Goal: Check status: Check status

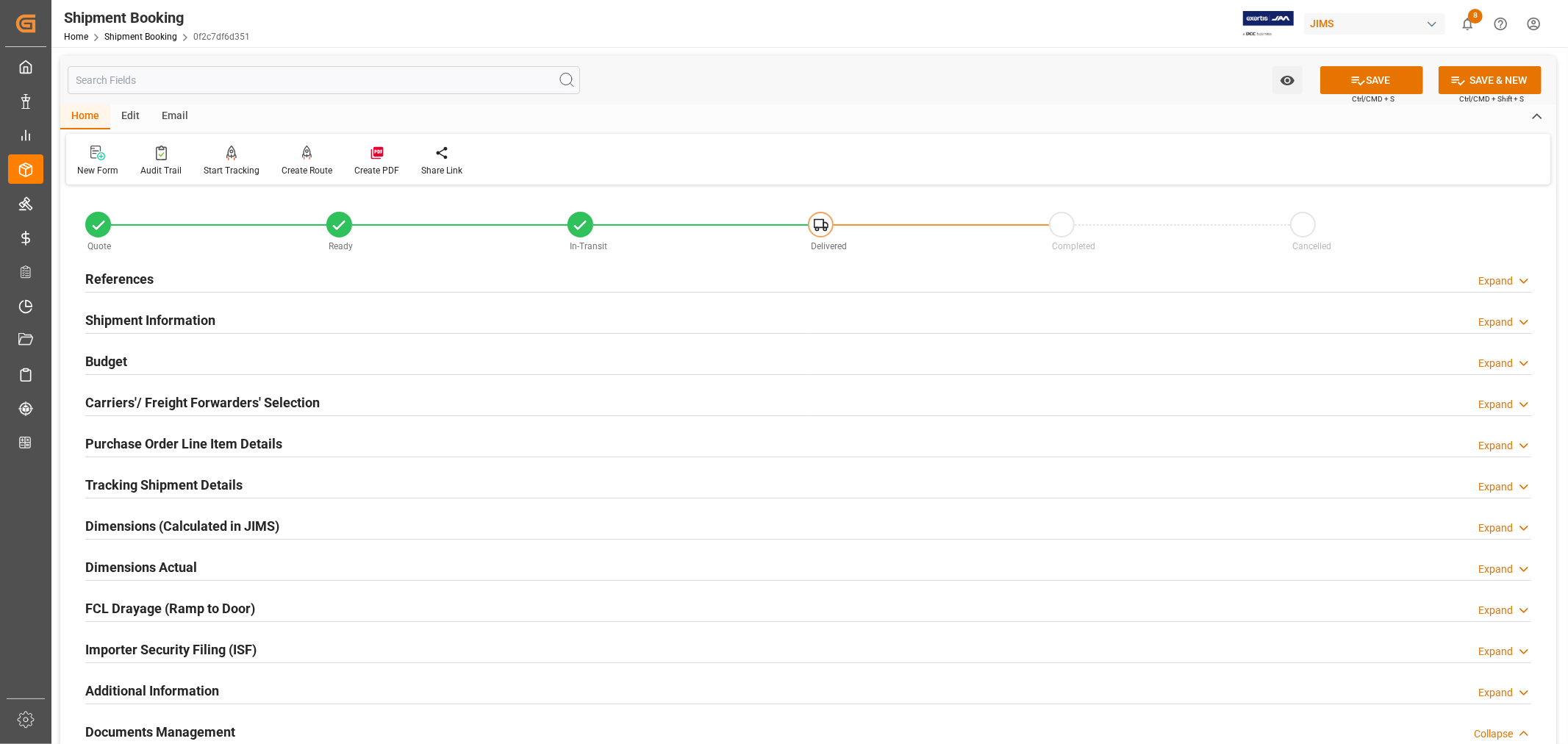
scroll to position [524, 0]
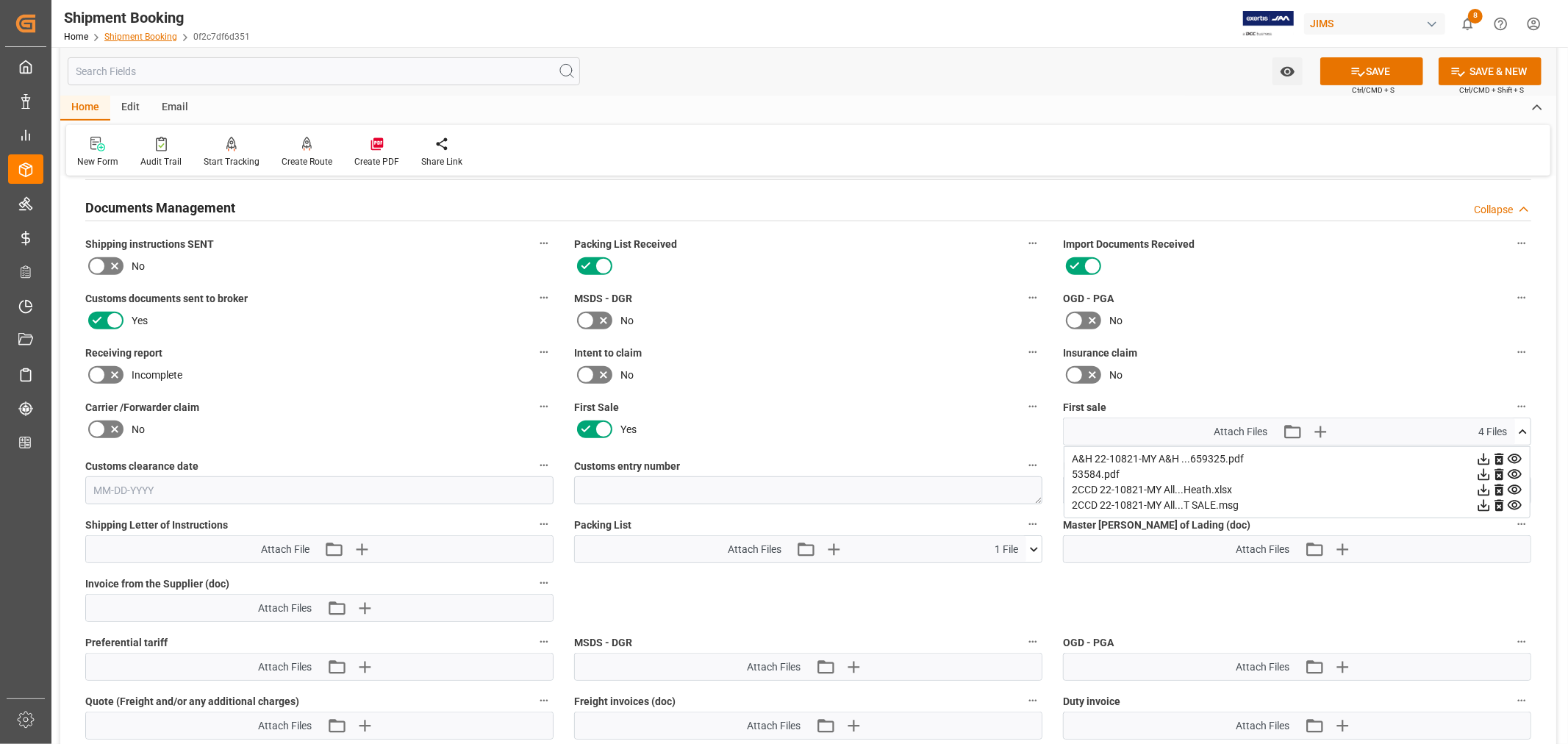
click at [130, 32] on link "Shipment Booking" at bounding box center [141, 36] width 73 height 11
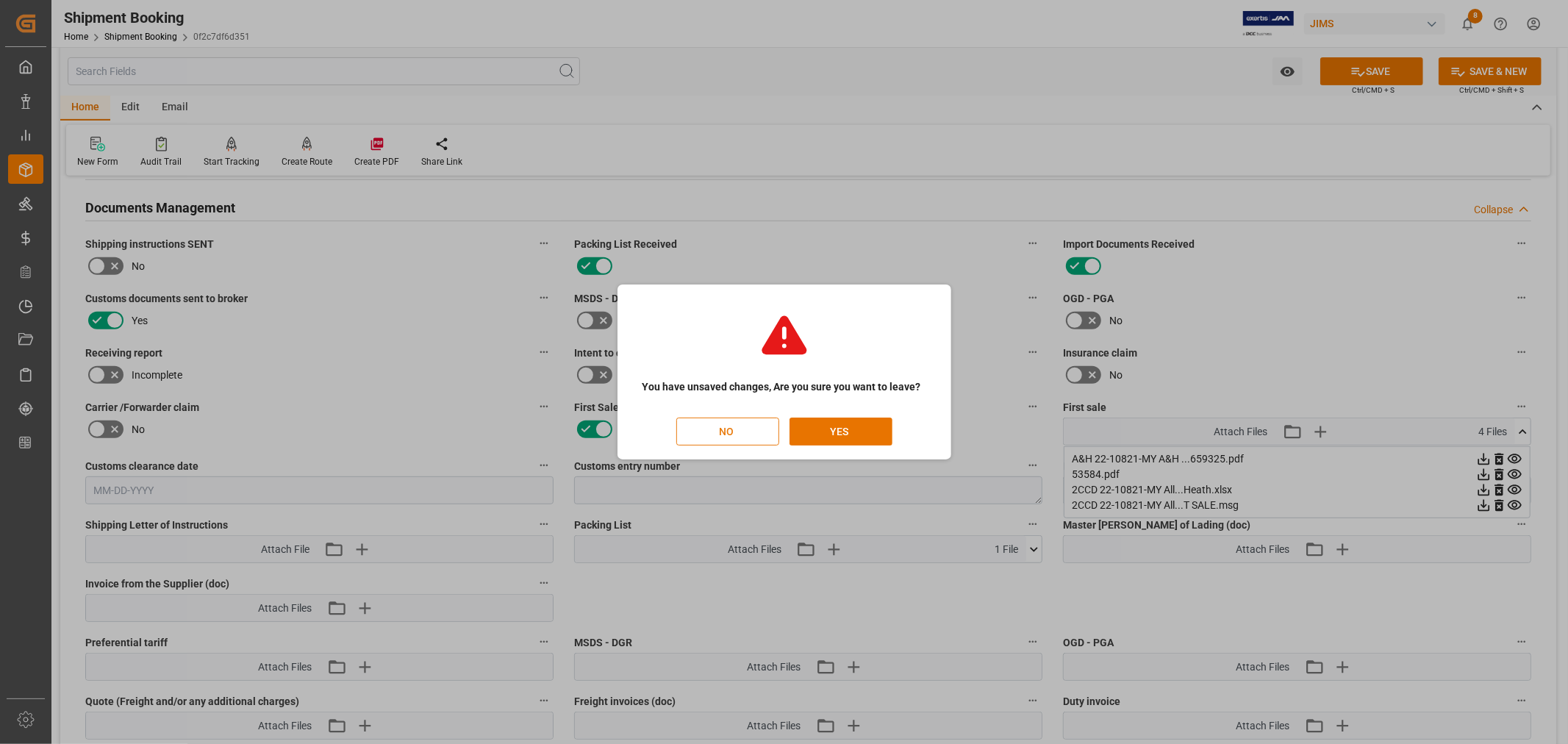
click at [735, 436] on button "NO" at bounding box center [727, 431] width 103 height 28
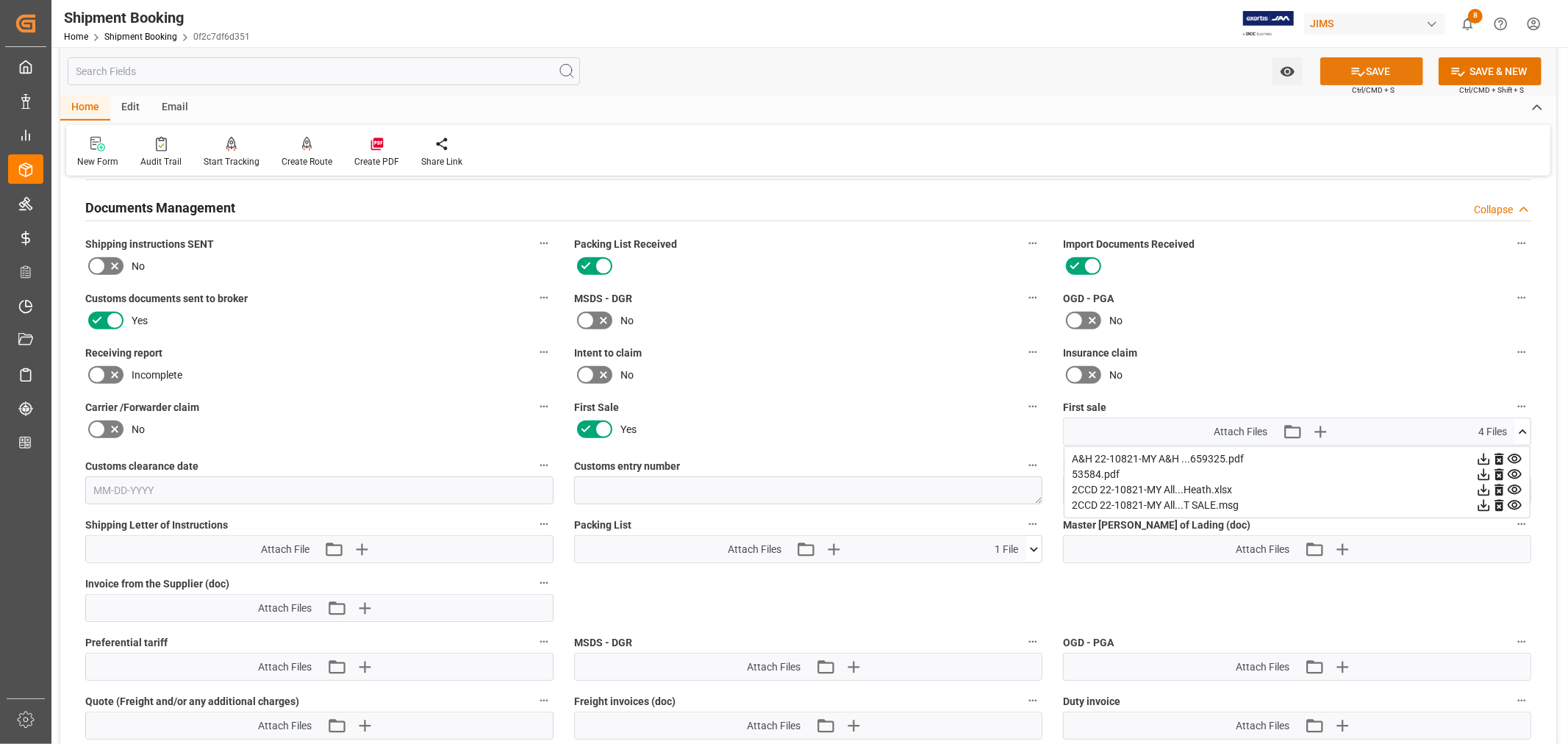
click at [1363, 67] on button "SAVE" at bounding box center [1371, 71] width 103 height 28
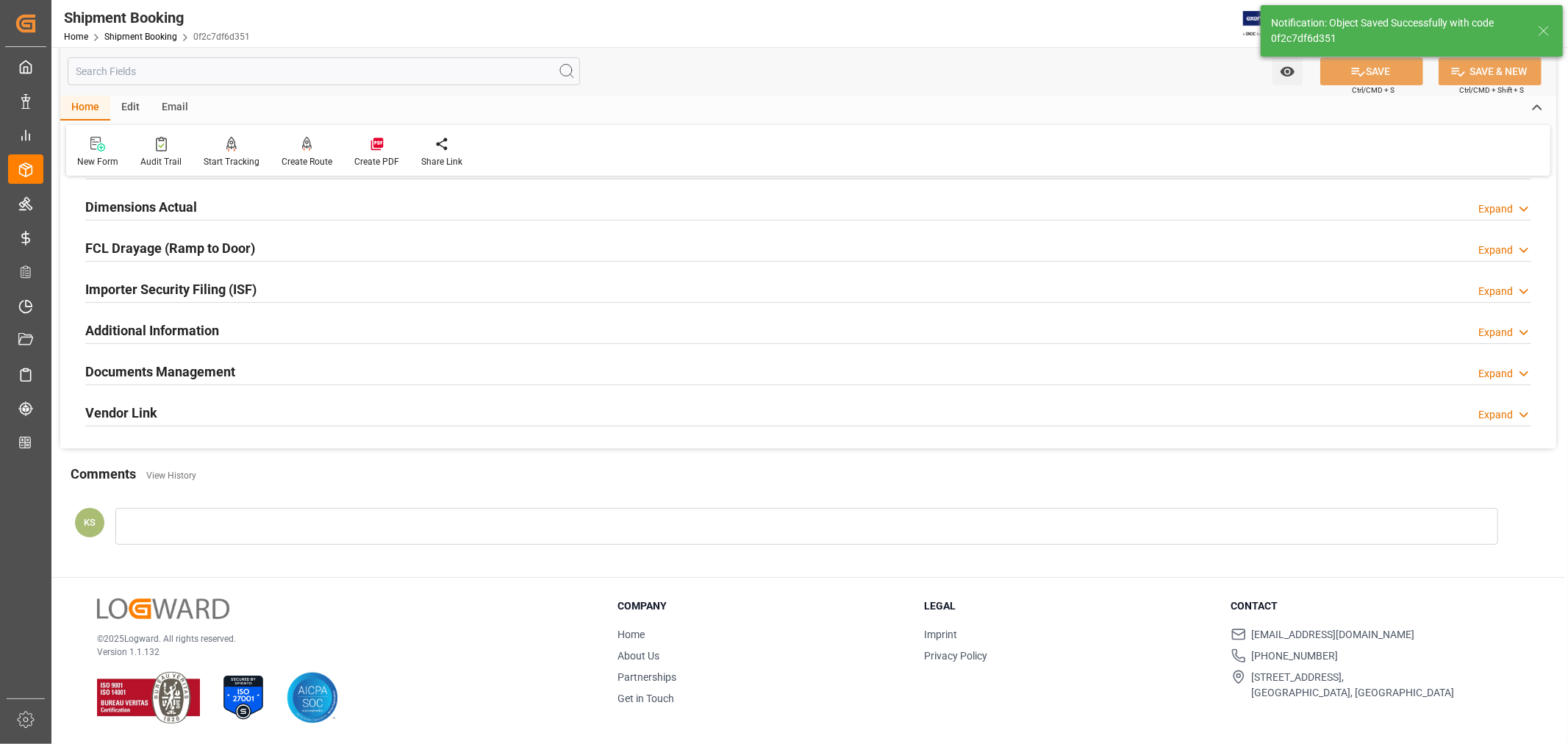
scroll to position [361, 0]
click at [154, 36] on link "Shipment Booking" at bounding box center [141, 36] width 73 height 11
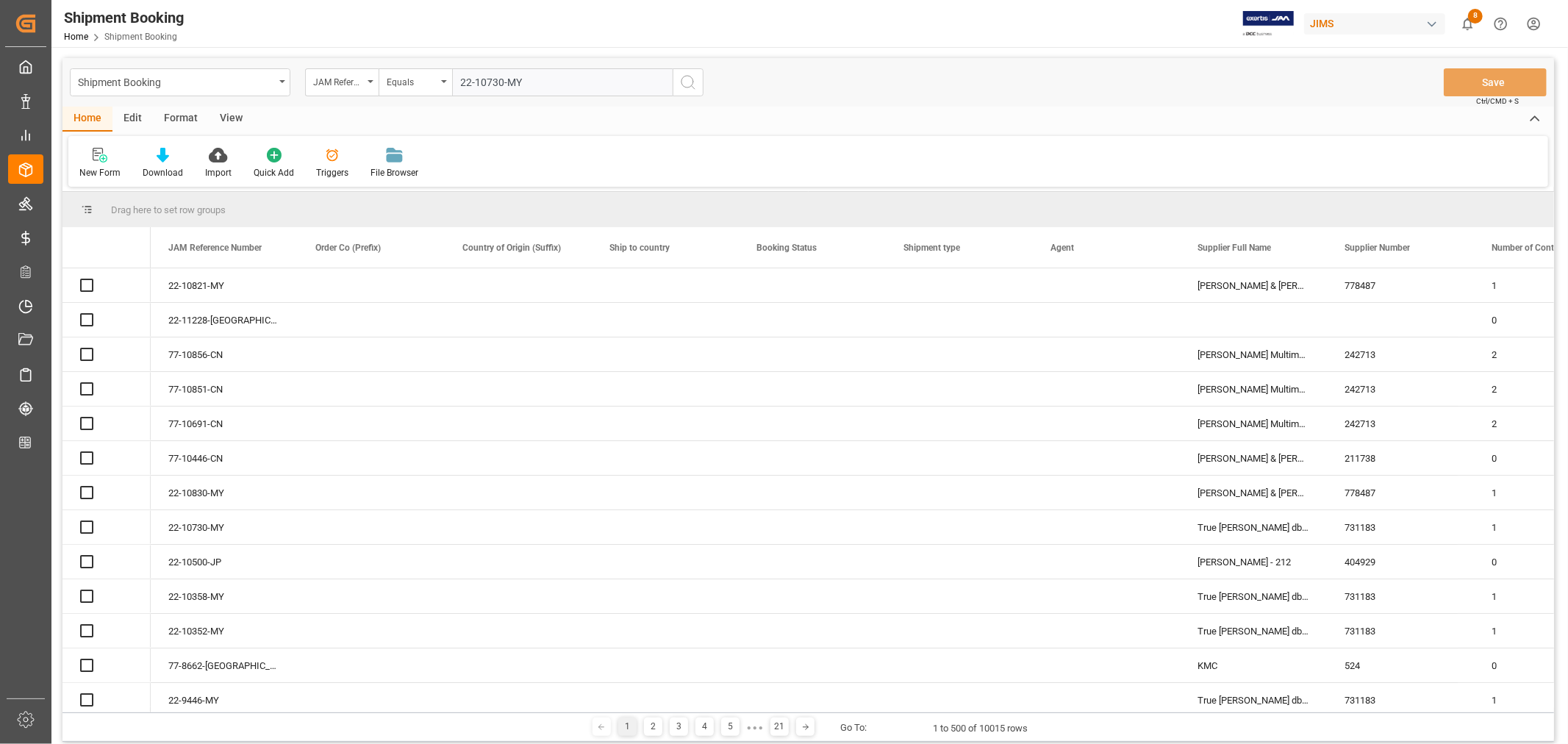
type input "22-10730-MY"
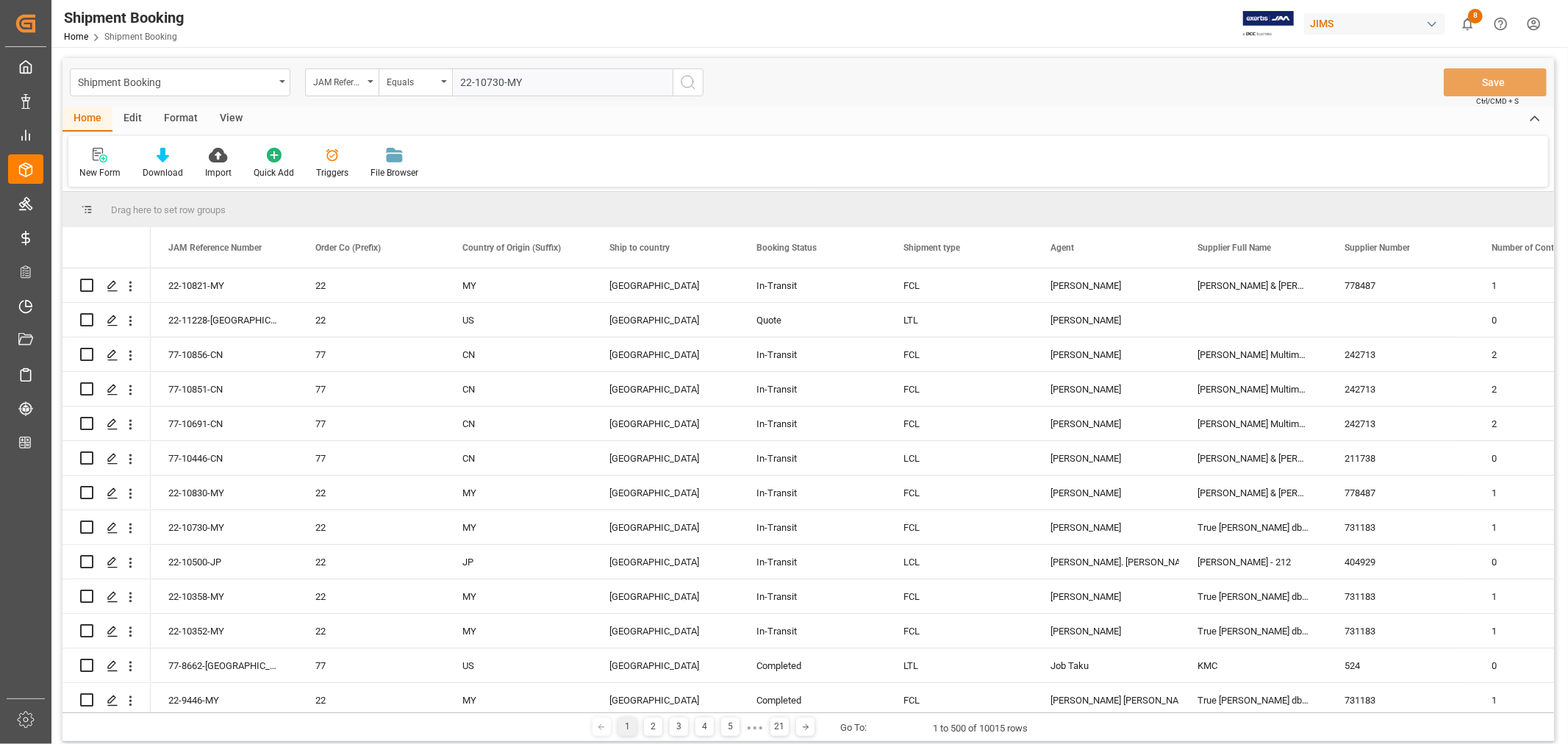
click at [689, 81] on icon "search button" at bounding box center [688, 83] width 18 height 18
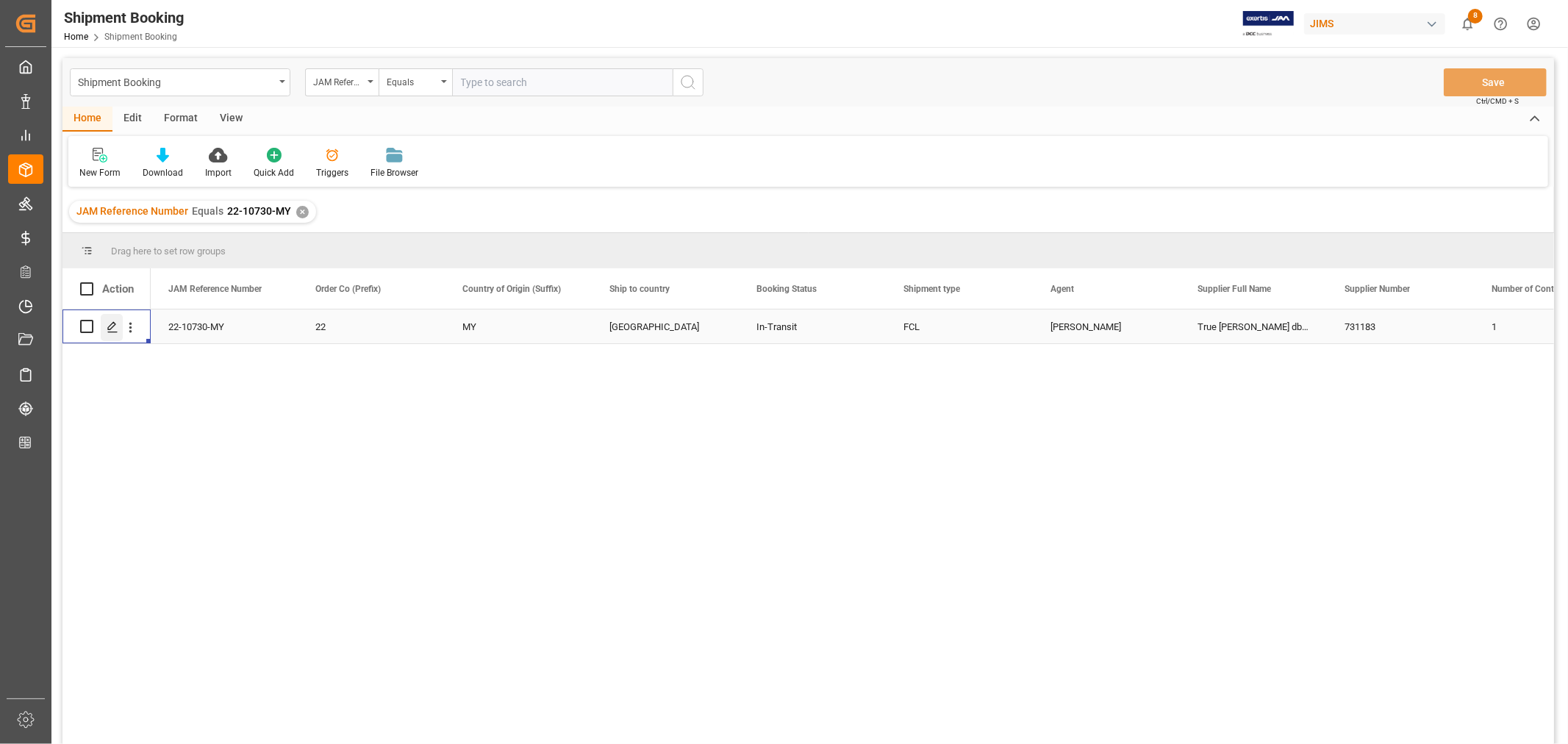
click at [119, 324] on div "Press SPACE to select this row." at bounding box center [111, 327] width 22 height 28
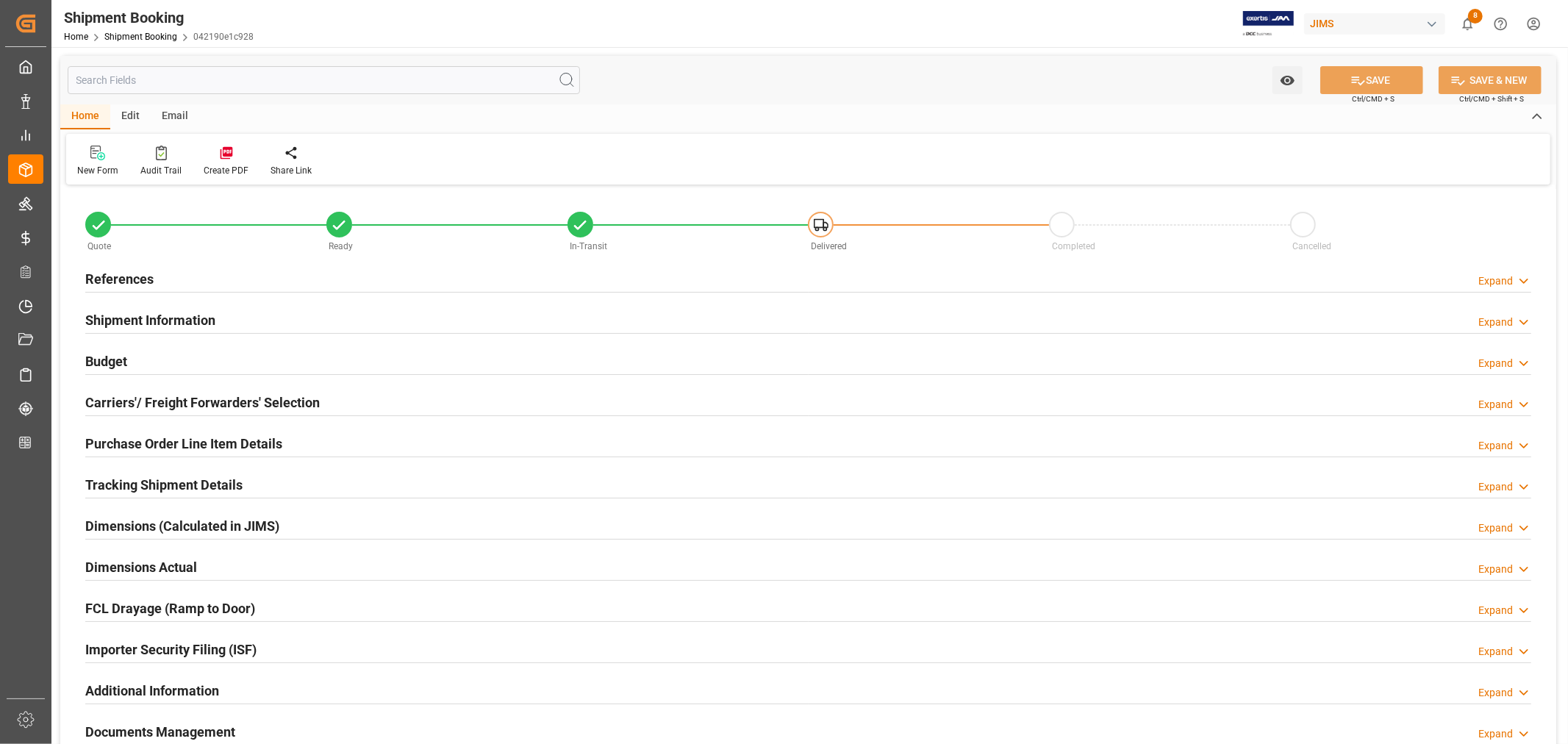
type input "14147.7954"
type input "4244.6524"
type input "191191.02"
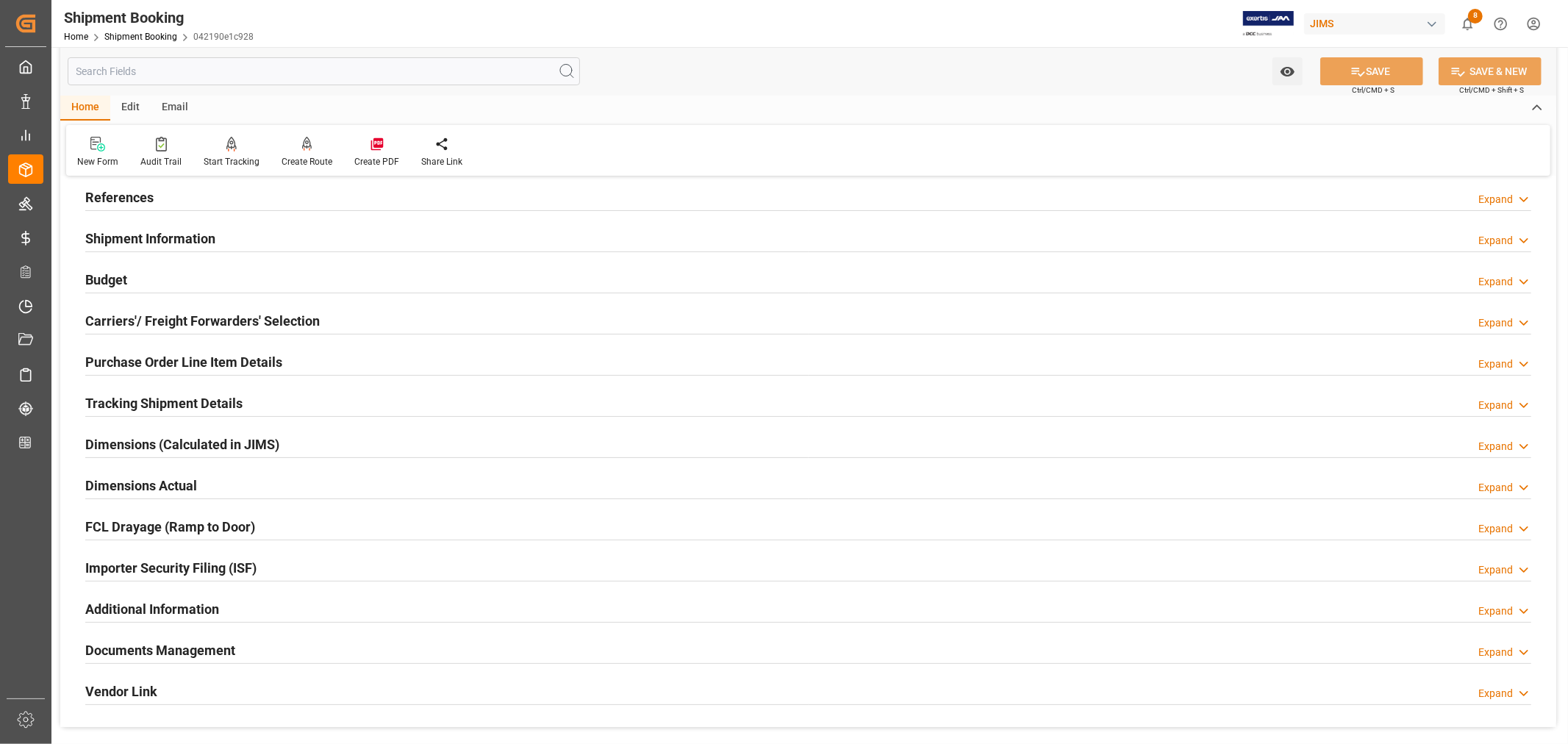
scroll to position [163, 0]
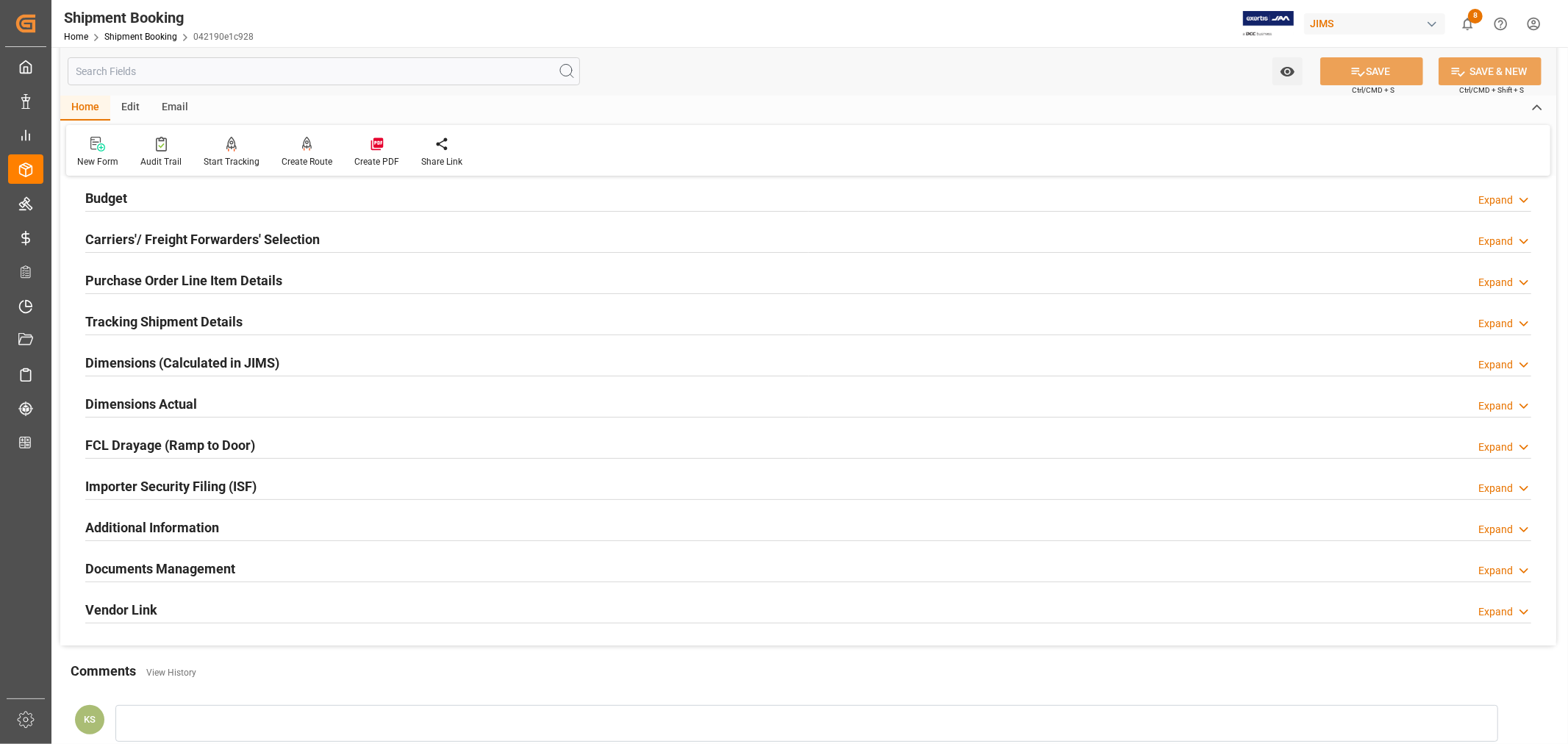
click at [150, 323] on h2 "Tracking Shipment Details" at bounding box center [164, 321] width 157 height 19
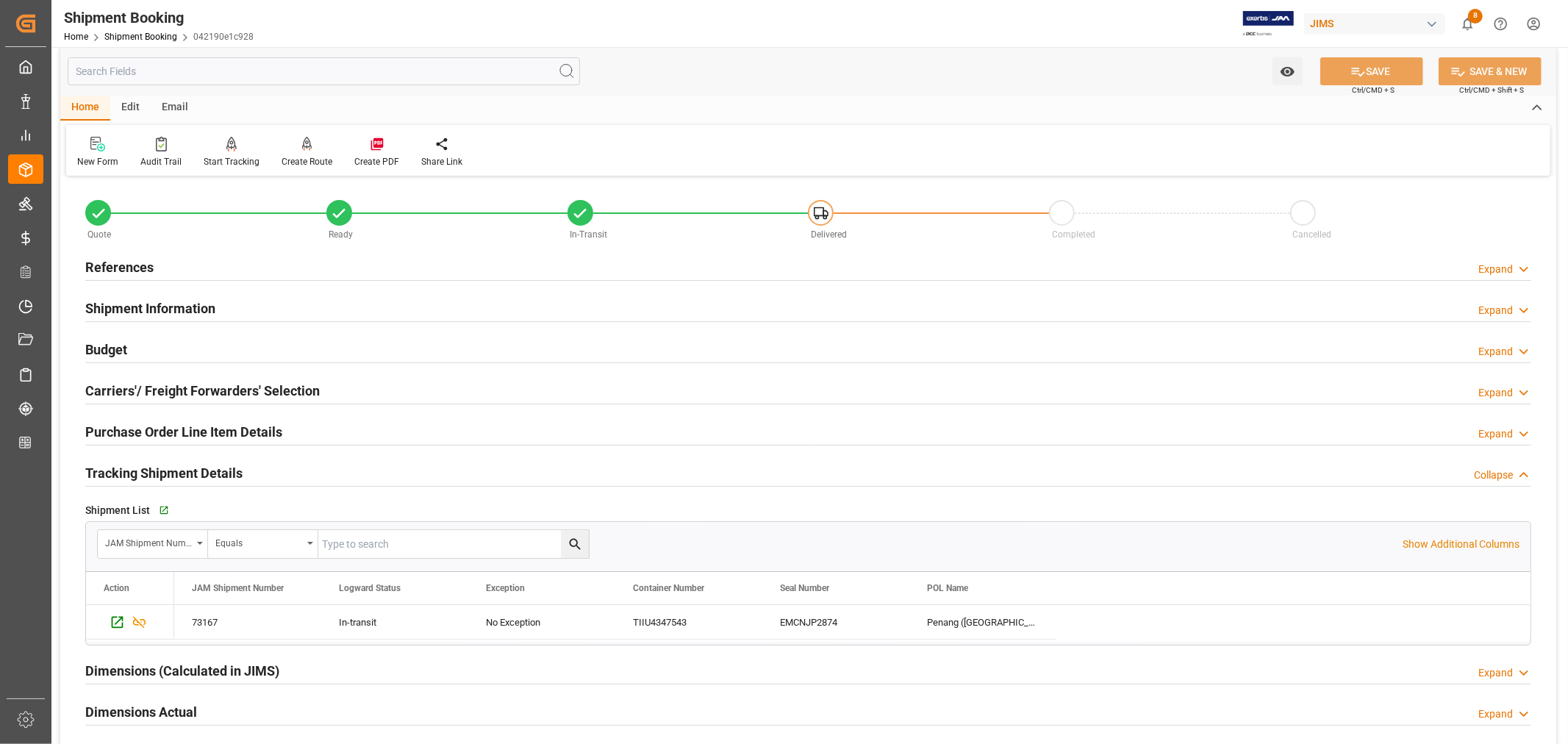
scroll to position [0, 0]
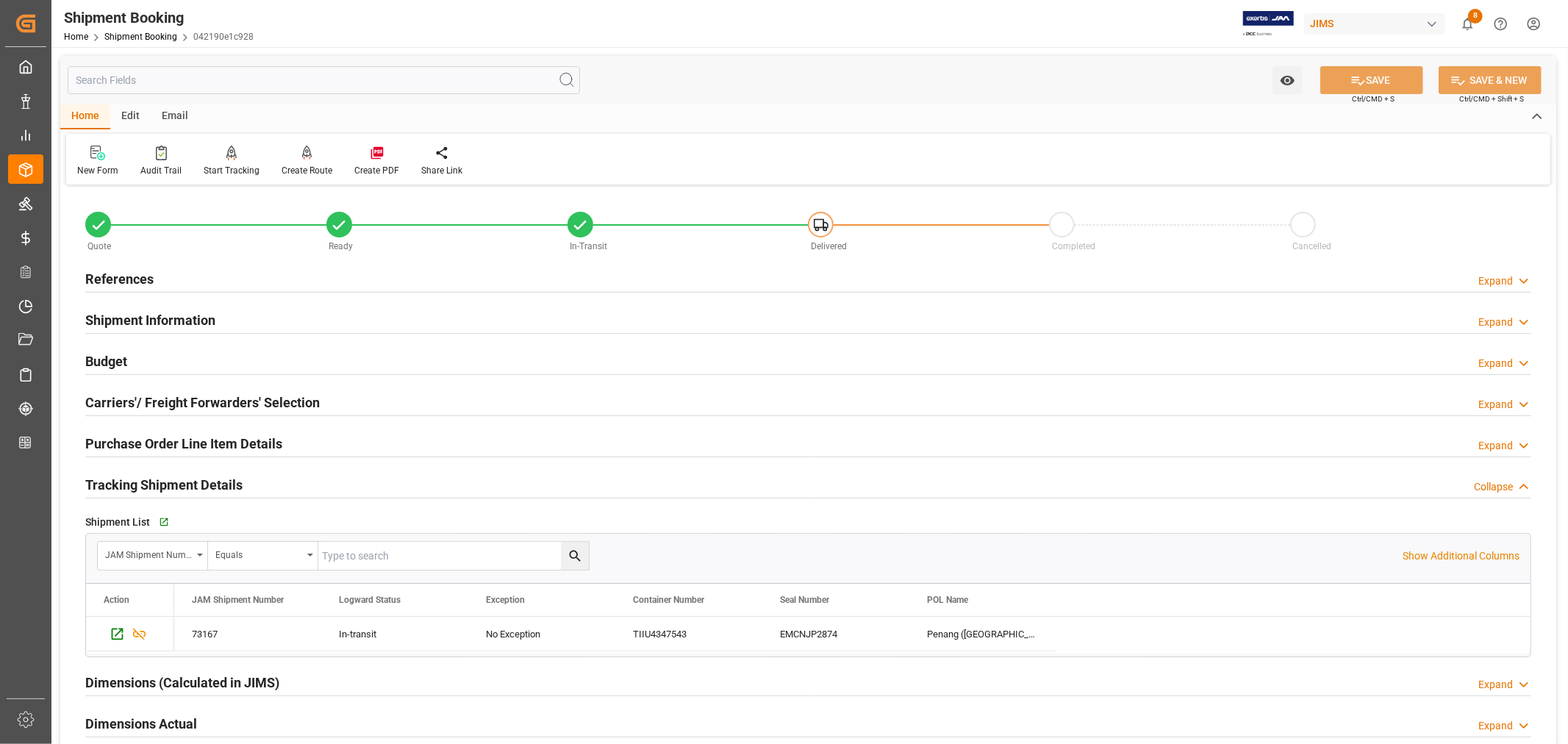
click at [118, 361] on h2 "Budget" at bounding box center [106, 361] width 42 height 19
